Goal: Book appointment/travel/reservation

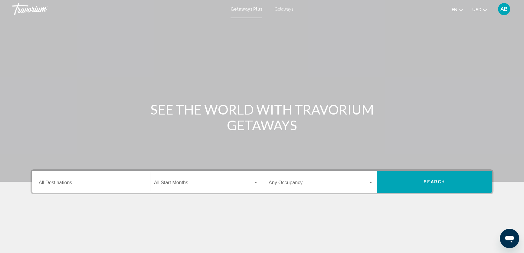
click at [97, 183] on input "Destination All Destinations" at bounding box center [91, 183] width 105 height 5
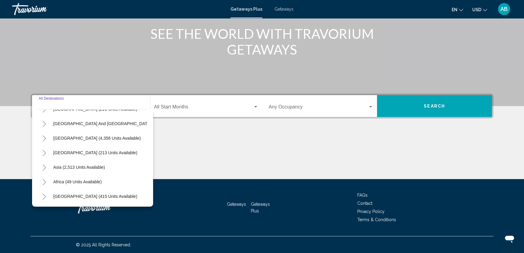
scroll to position [102, 0]
click at [45, 164] on icon "Toggle Asia (2,513 units available)" at bounding box center [44, 167] width 3 height 6
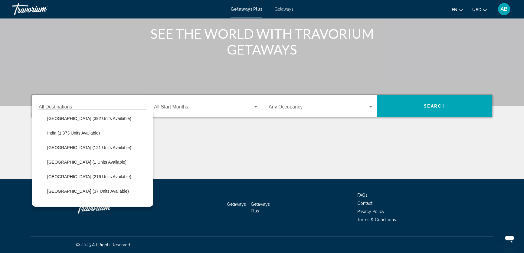
scroll to position [185, 0]
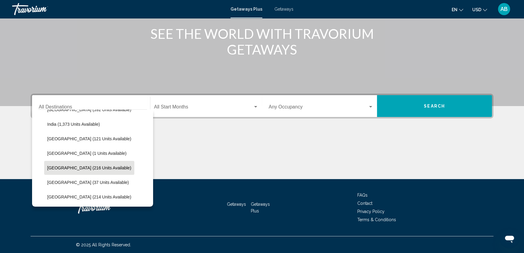
click at [77, 168] on span "[GEOGRAPHIC_DATA] (216 units available)" at bounding box center [89, 167] width 84 height 5
type input "**********"
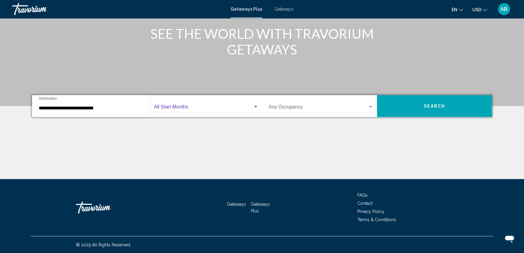
click at [201, 108] on span "Search widget" at bounding box center [203, 107] width 99 height 5
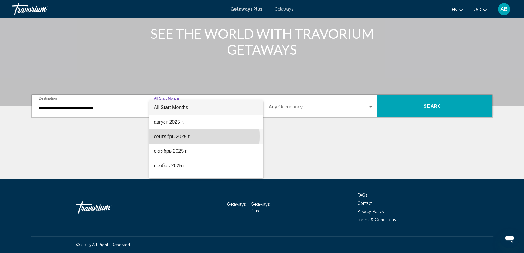
click at [185, 136] on span "сентябрь 2025 г." at bounding box center [206, 136] width 104 height 15
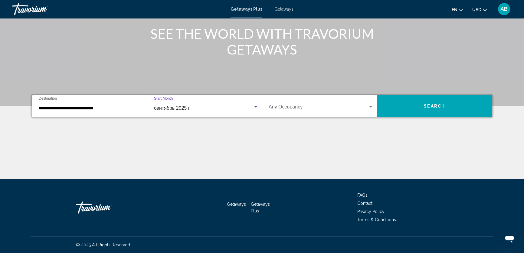
click at [332, 107] on span "Search widget" at bounding box center [318, 107] width 99 height 5
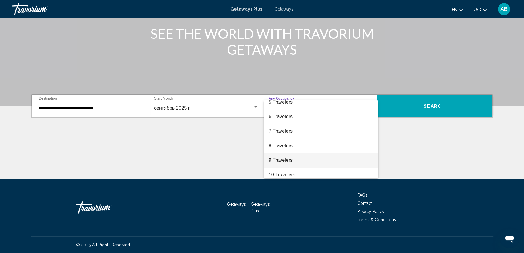
scroll to position [68, 0]
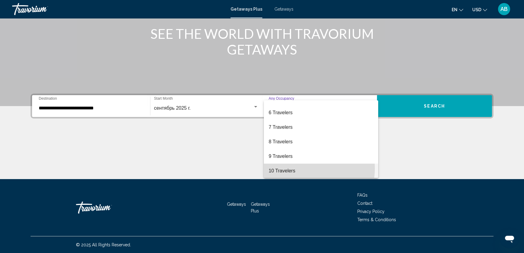
click at [306, 168] on span "10 Travelers" at bounding box center [321, 170] width 105 height 15
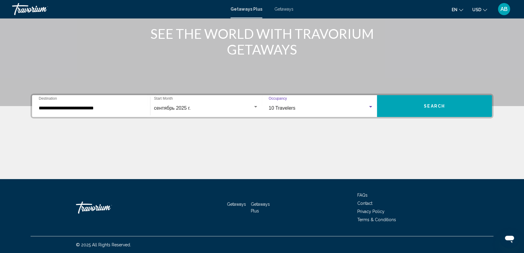
click at [431, 100] on button "Search" at bounding box center [434, 106] width 115 height 22
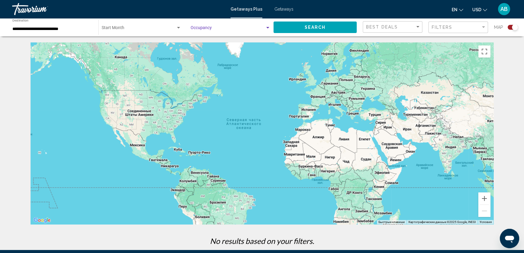
click at [239, 27] on span "Search widget" at bounding box center [228, 29] width 74 height 5
click at [239, 27] on span "Any Occupancy" at bounding box center [231, 29] width 80 height 13
click at [267, 27] on div "Search widget" at bounding box center [267, 27] width 5 height 5
click at [267, 27] on span "Any Occupancy" at bounding box center [231, 29] width 80 height 13
click at [177, 27] on div "Search widget" at bounding box center [178, 27] width 5 height 5
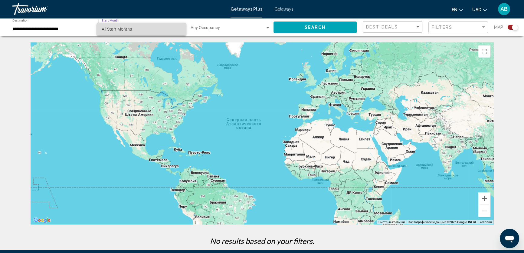
click at [173, 27] on span "All Start Months" at bounding box center [142, 29] width 80 height 13
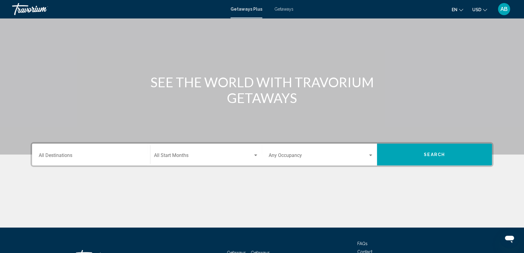
click at [95, 155] on input "Destination All Destinations" at bounding box center [91, 156] width 105 height 5
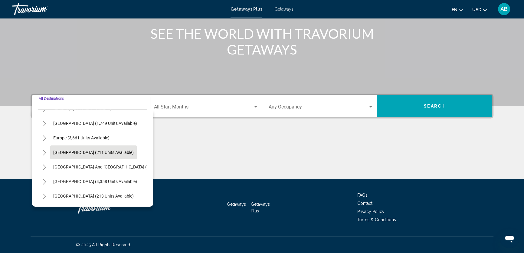
scroll to position [102, 0]
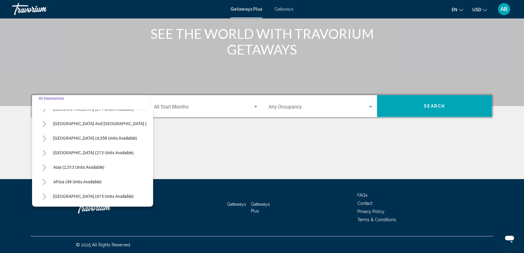
click at [45, 164] on icon "Toggle Asia (2,513 units available)" at bounding box center [44, 167] width 5 height 6
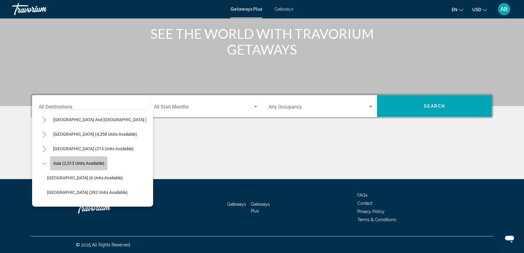
click at [81, 163] on span "Asia (2,513 units available)" at bounding box center [78, 163] width 51 height 5
type input "**********"
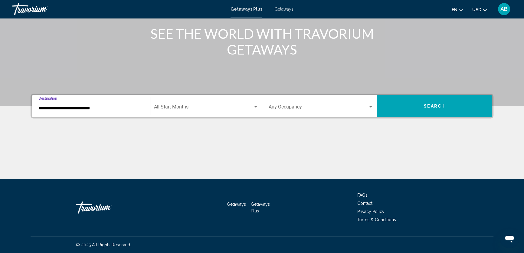
click at [228, 109] on span "Search widget" at bounding box center [203, 107] width 99 height 5
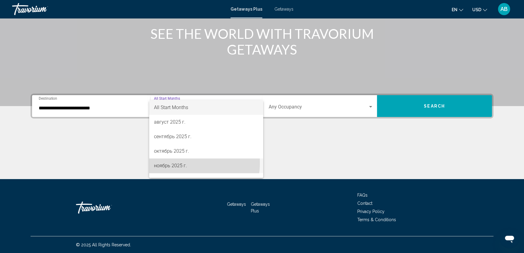
click at [188, 163] on span "ноябрь 2025 г." at bounding box center [206, 165] width 104 height 15
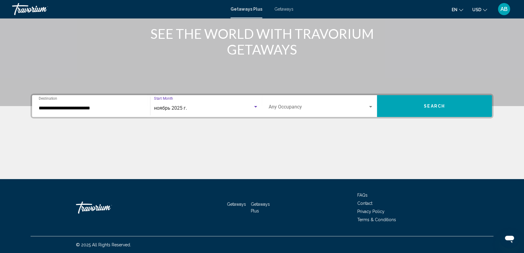
click at [366, 105] on span "Search widget" at bounding box center [318, 107] width 99 height 5
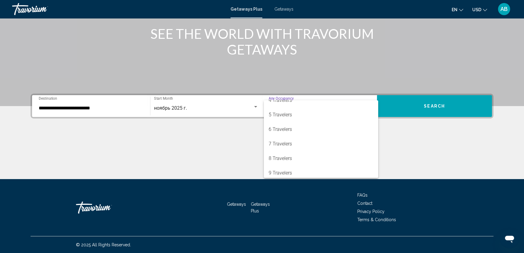
scroll to position [55, 0]
click at [302, 126] on span "6 Travelers" at bounding box center [321, 125] width 105 height 15
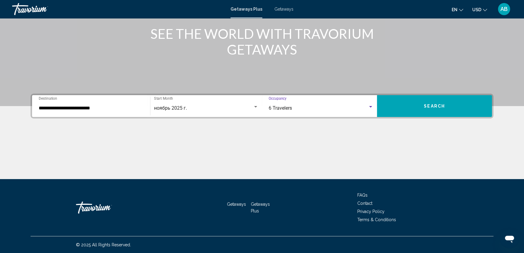
click at [436, 107] on span "Search" at bounding box center [434, 106] width 21 height 5
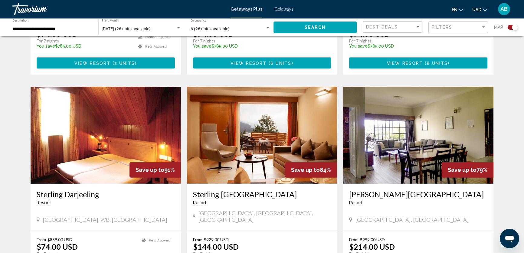
scroll to position [413, 0]
